Goal: Task Accomplishment & Management: Complete application form

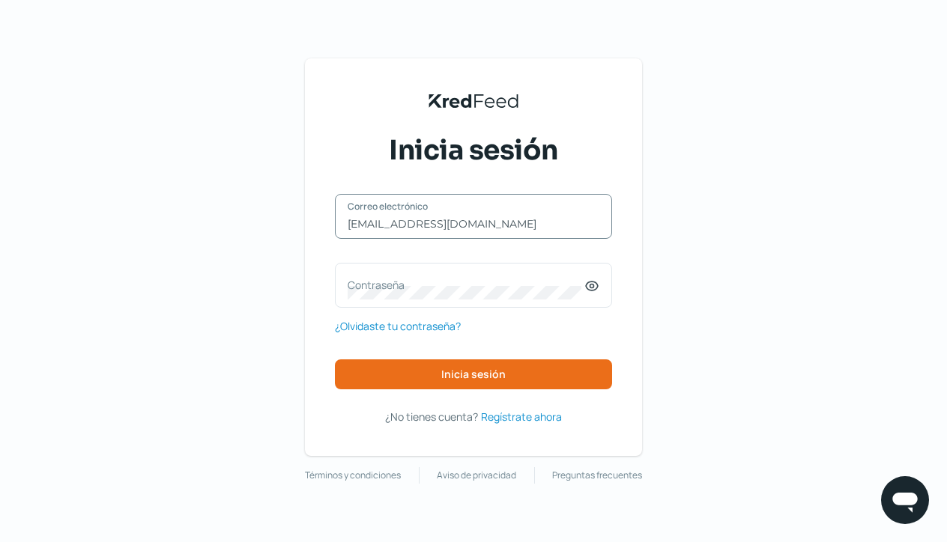
type input "[EMAIL_ADDRESS][DOMAIN_NAME]"
click at [596, 290] on icon at bounding box center [592, 286] width 12 height 9
click at [366, 273] on div "Contraseña" at bounding box center [473, 285] width 277 height 45
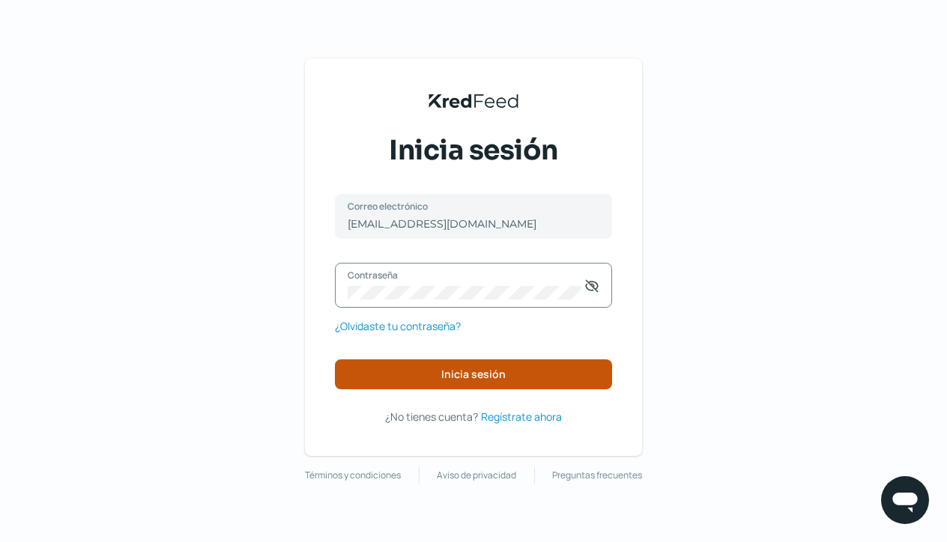
click at [467, 382] on button "Inicia sesión" at bounding box center [473, 375] width 277 height 30
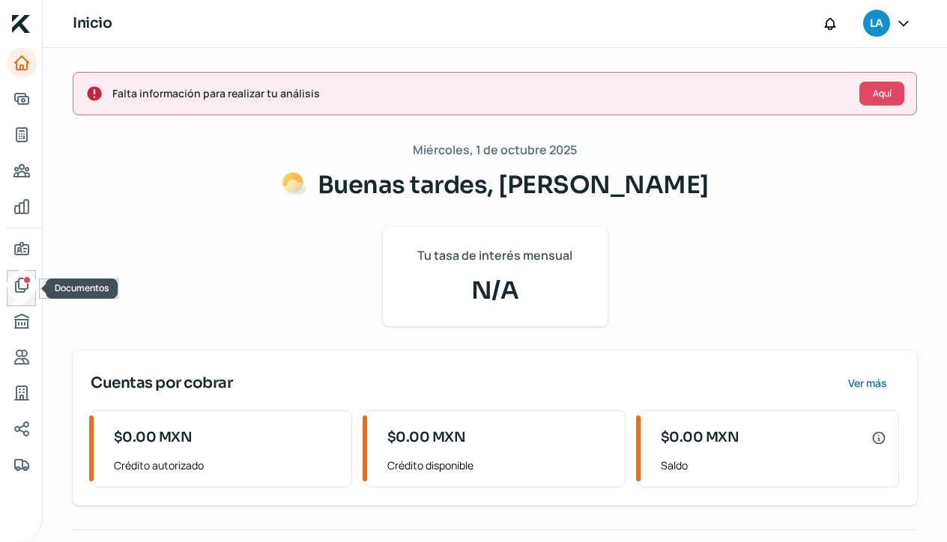
click at [28, 293] on icon "Documentos" at bounding box center [22, 285] width 18 height 18
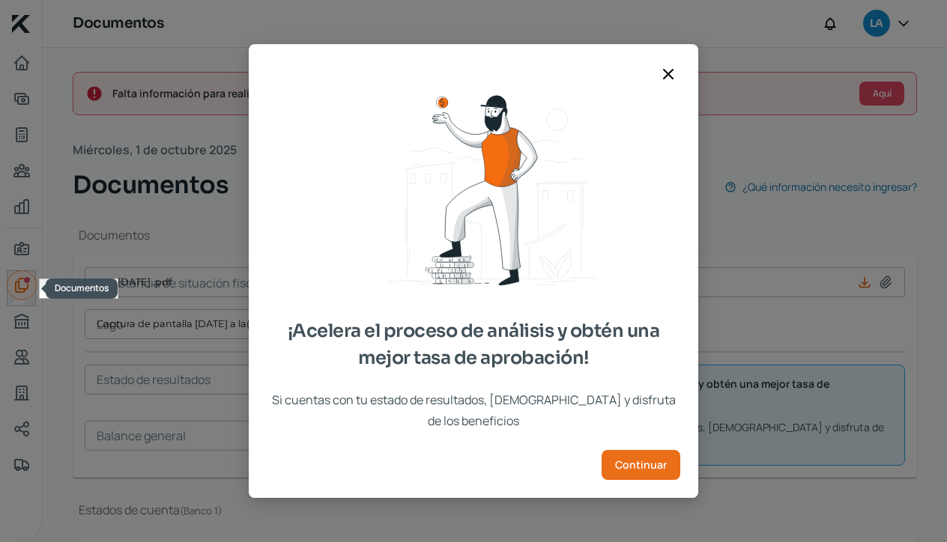
type input "CSF [DATE] .pdf"
type input "TRIPTICO EXPO AUTO 2 (2).pdf"
type input "Captura de pantalla [DATE] a la(s) 6.52.29 p.m..png"
type input "EDO DE CTA CHEQUES BANAMEX [DATE] (2).pdf"
type input "EDO DE CTA CHEQUES BANAMEX [DATE] .pdf"
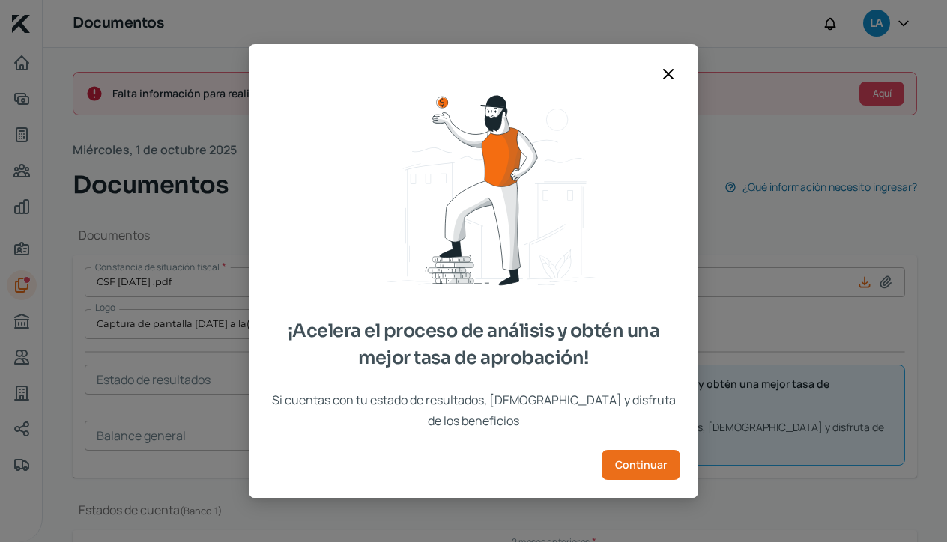
click at [669, 82] on icon at bounding box center [668, 74] width 18 height 18
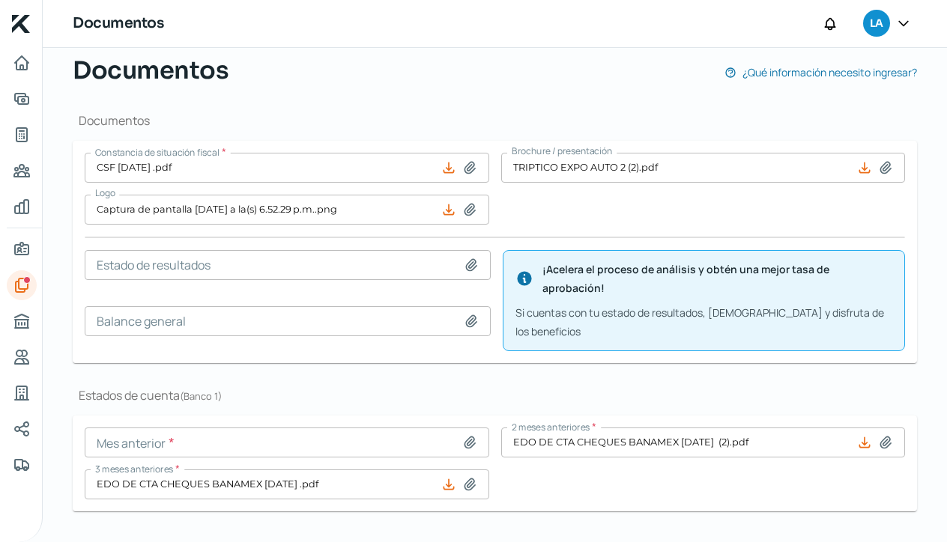
scroll to position [114, 0]
click at [465, 437] on icon at bounding box center [469, 442] width 10 height 11
type input "C:\fakepath\EDO DE CTA CHEQUES BANAMEX [DATE] .pdf"
type input "EDO DE CTA CHEQUES BANAMEX [DATE] .pdf"
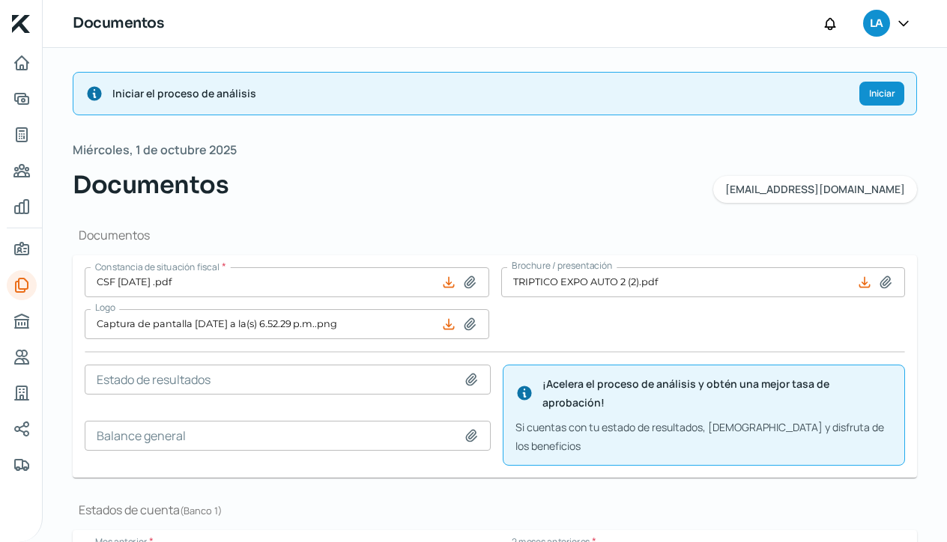
scroll to position [0, 0]
click at [882, 97] on span "Iniciar" at bounding box center [882, 93] width 26 height 9
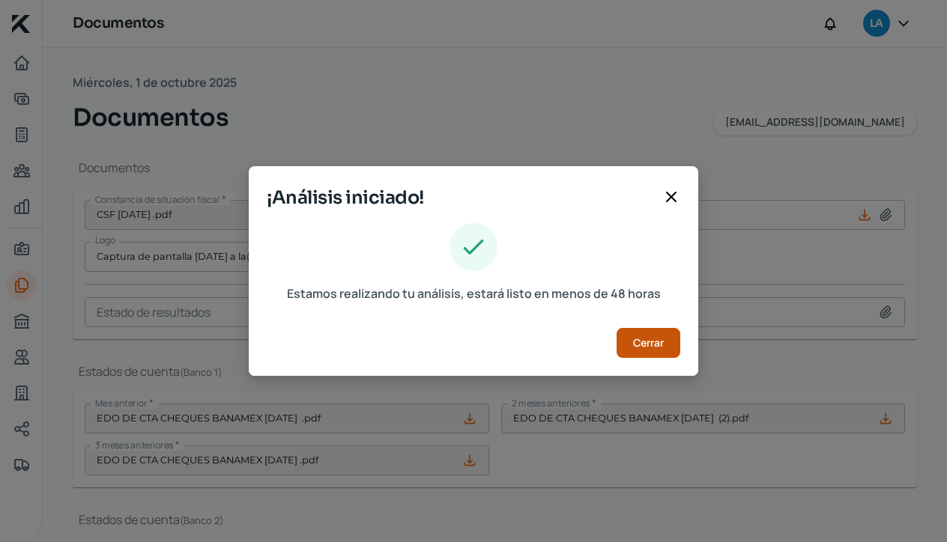
click at [655, 345] on span "Cerrar" at bounding box center [648, 343] width 31 height 10
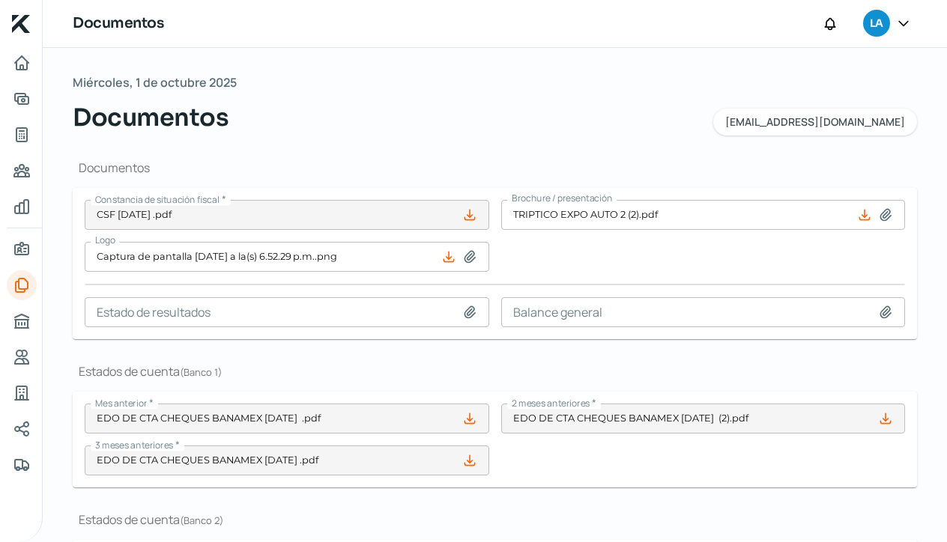
click at [906, 23] on icon at bounding box center [903, 23] width 9 height 4
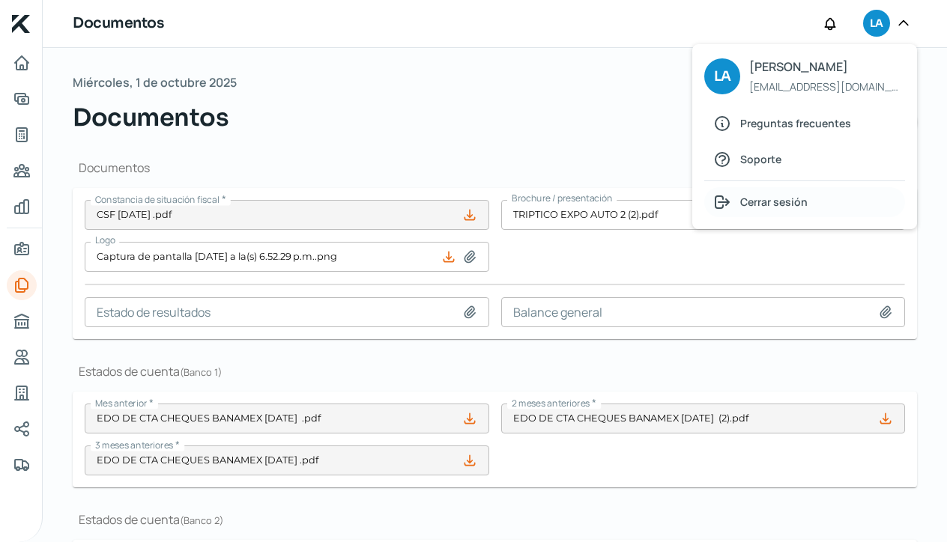
click at [755, 201] on span "Cerrar sesión" at bounding box center [773, 202] width 67 height 19
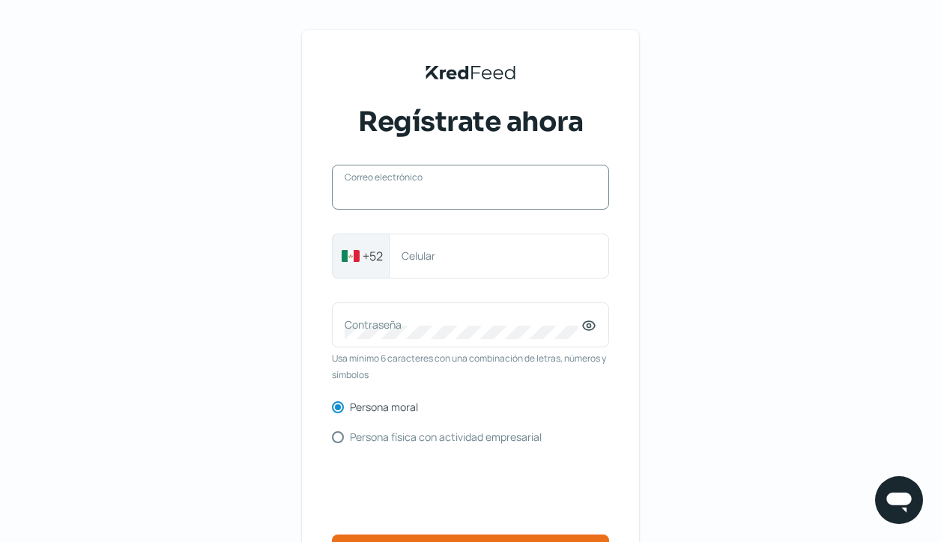
click at [366, 197] on input "Correo electrónico" at bounding box center [471, 194] width 252 height 13
type input "ecologyfacto@gmail.com"
click at [427, 257] on label "Celular" at bounding box center [491, 256] width 180 height 14
click at [427, 257] on input "Celular" at bounding box center [498, 255] width 195 height 13
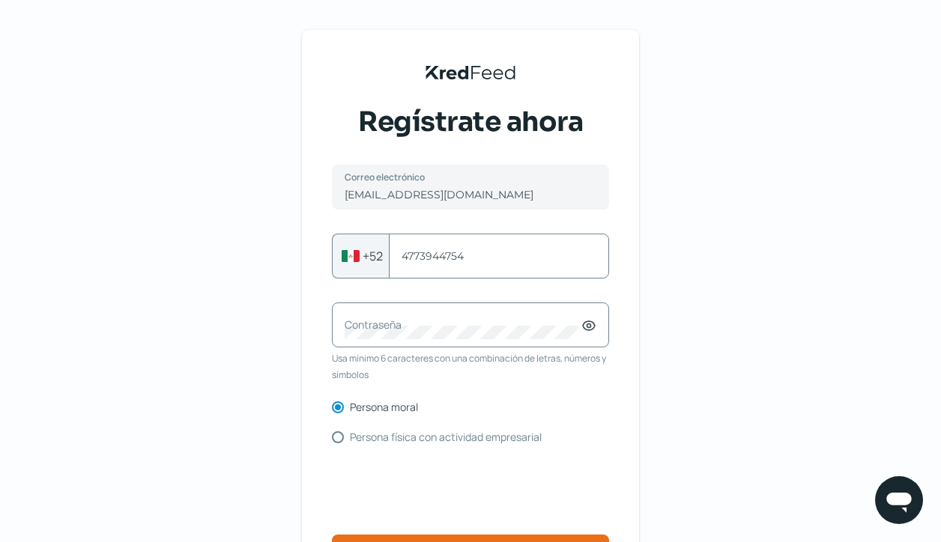
type input "4773944754"
click at [380, 327] on label "Contraseña" at bounding box center [463, 325] width 237 height 14
click at [344, 434] on input "Persona física con actividad empresarial" at bounding box center [338, 437] width 12 height 12
radio input "true"
radio input "false"
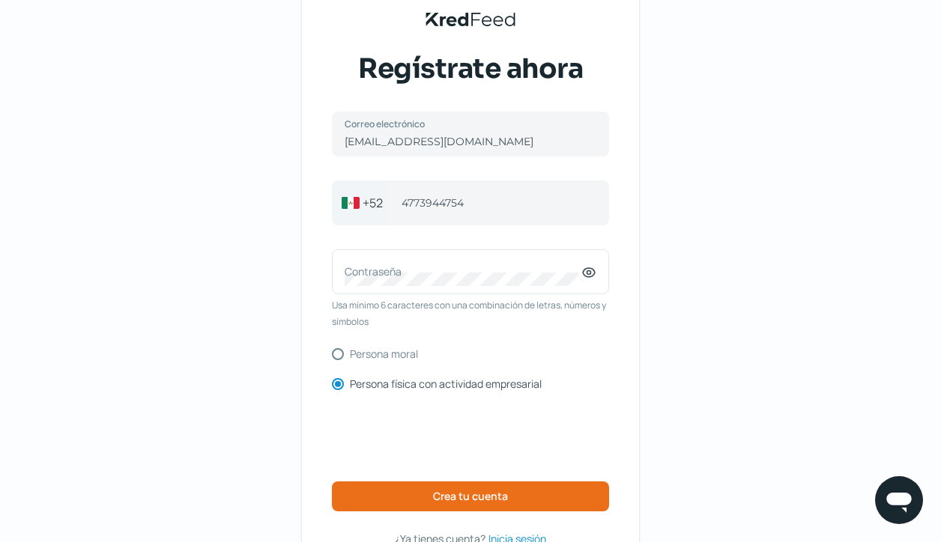
scroll to position [55, 0]
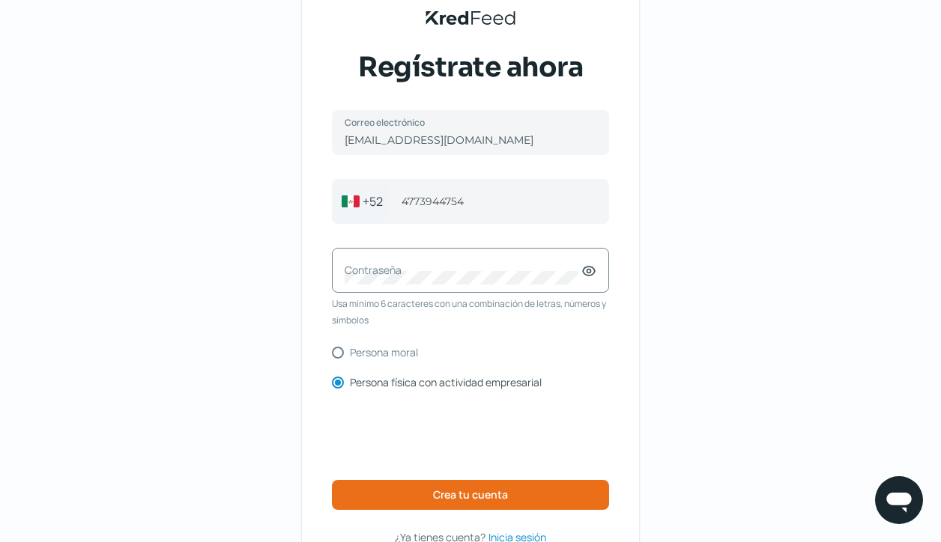
click at [384, 272] on label "Contraseña" at bounding box center [463, 270] width 237 height 14
click at [591, 274] on icon at bounding box center [588, 271] width 15 height 15
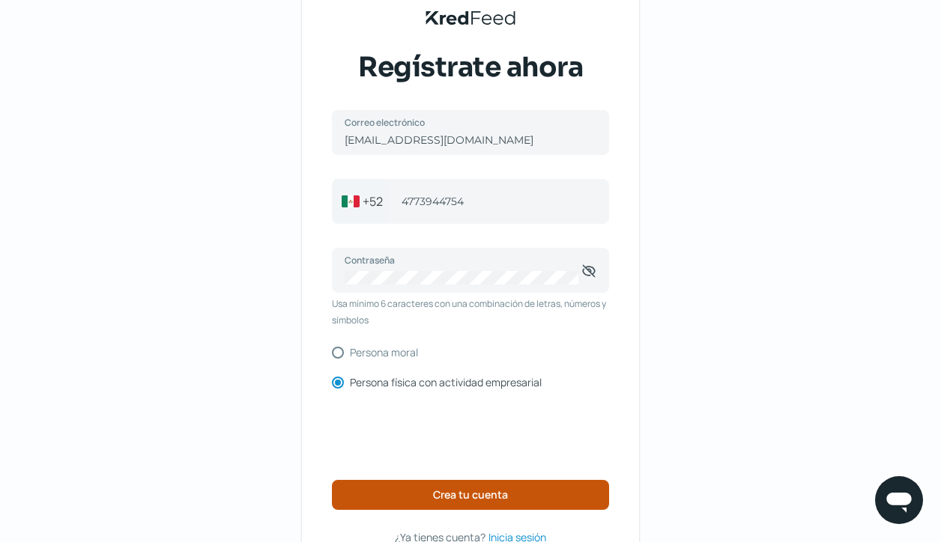
click at [565, 488] on button "Crea tu cuenta" at bounding box center [470, 495] width 277 height 30
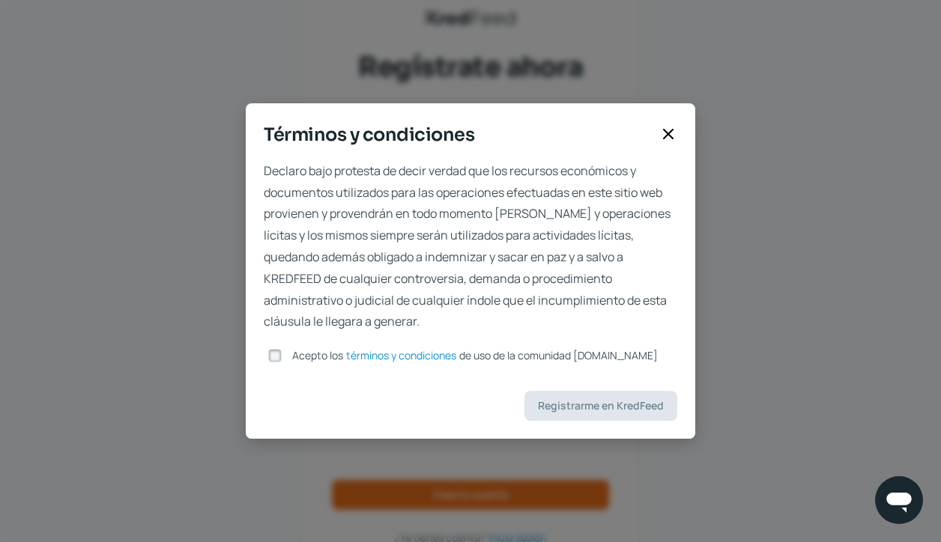
click at [279, 357] on input "Acepto los términos y condiciones de uso de la comunidad kredfeed.com" at bounding box center [274, 355] width 13 height 13
checkbox input "true"
click at [622, 404] on span "Registrarme en KredFeed" at bounding box center [601, 406] width 126 height 10
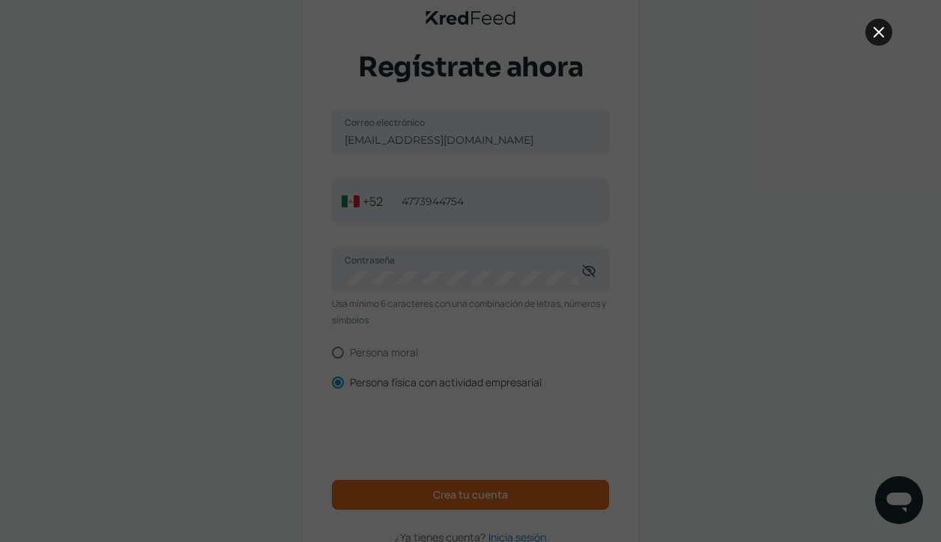
click at [884, 32] on icon at bounding box center [879, 32] width 18 height 18
